Goal: Go to known website: Access a specific website the user already knows

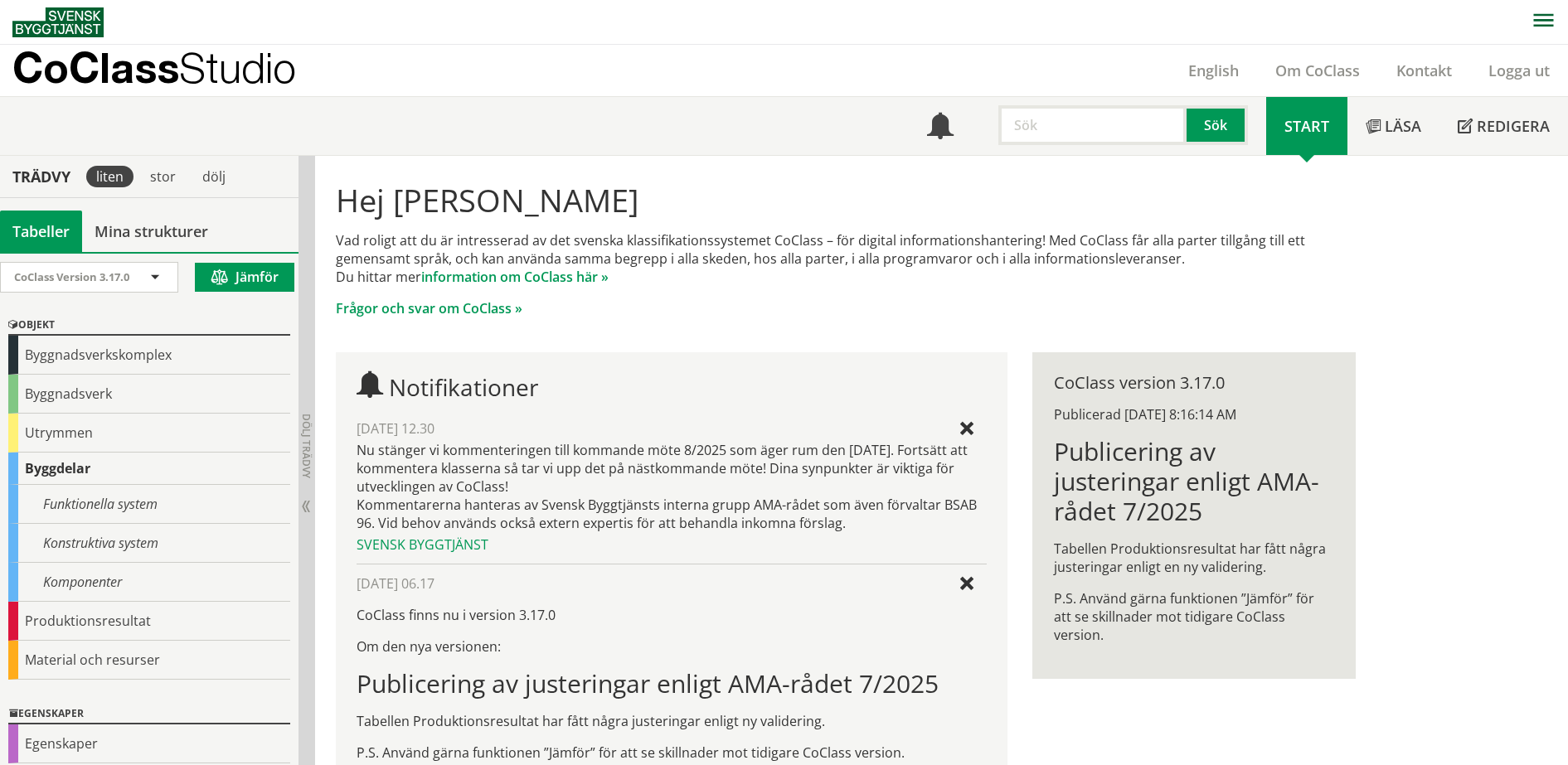
click at [84, 66] on p "CoClass Studio" at bounding box center [155, 67] width 284 height 19
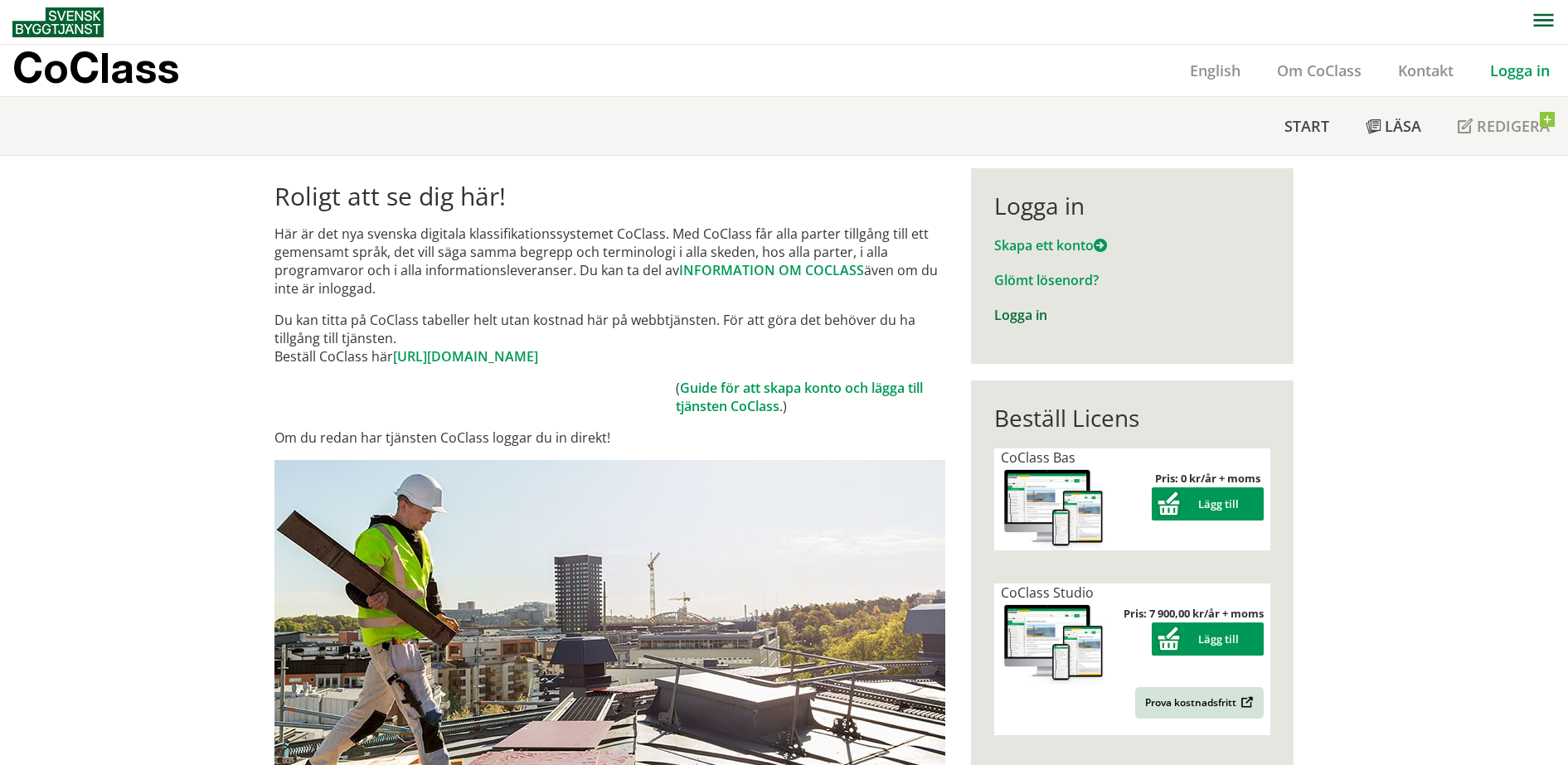
click at [1010, 320] on link "Logga in" at bounding box center [1020, 315] width 53 height 18
